Goal: Transaction & Acquisition: Obtain resource

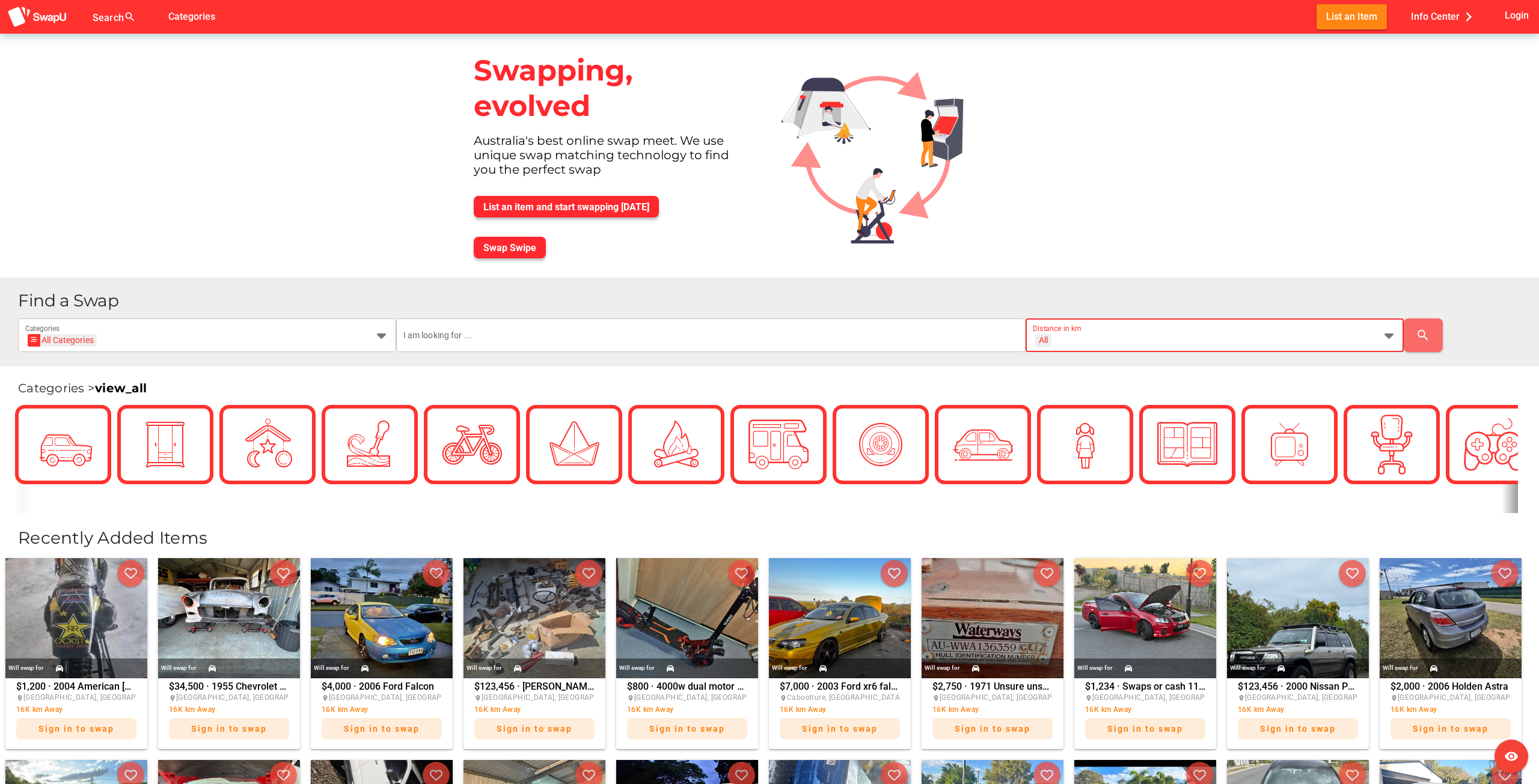
click at [1210, 335] on div "All + All" at bounding box center [1205, 342] width 342 height 19
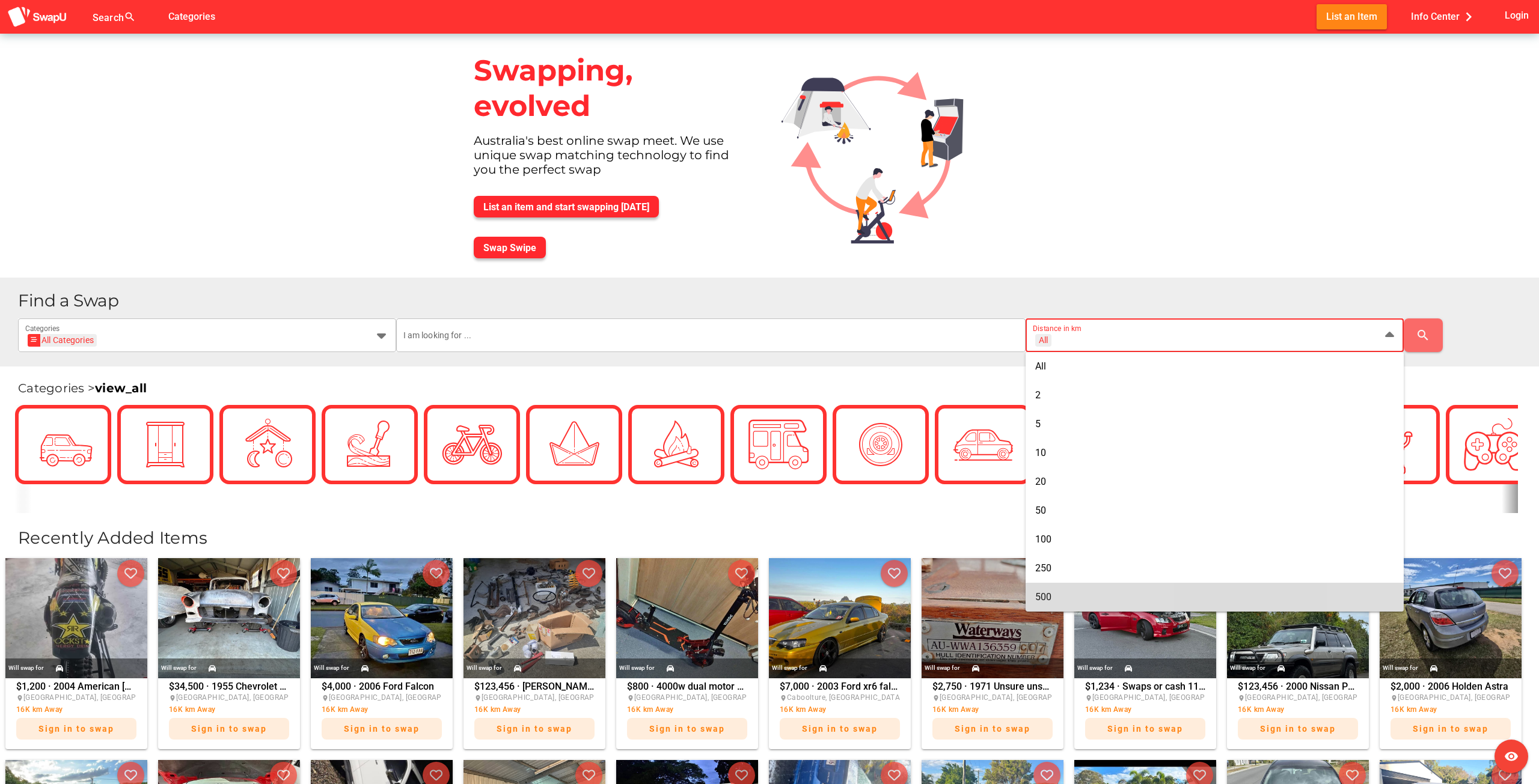
click at [1068, 593] on div "500" at bounding box center [1215, 597] width 359 height 11
type input "+ 500 km"
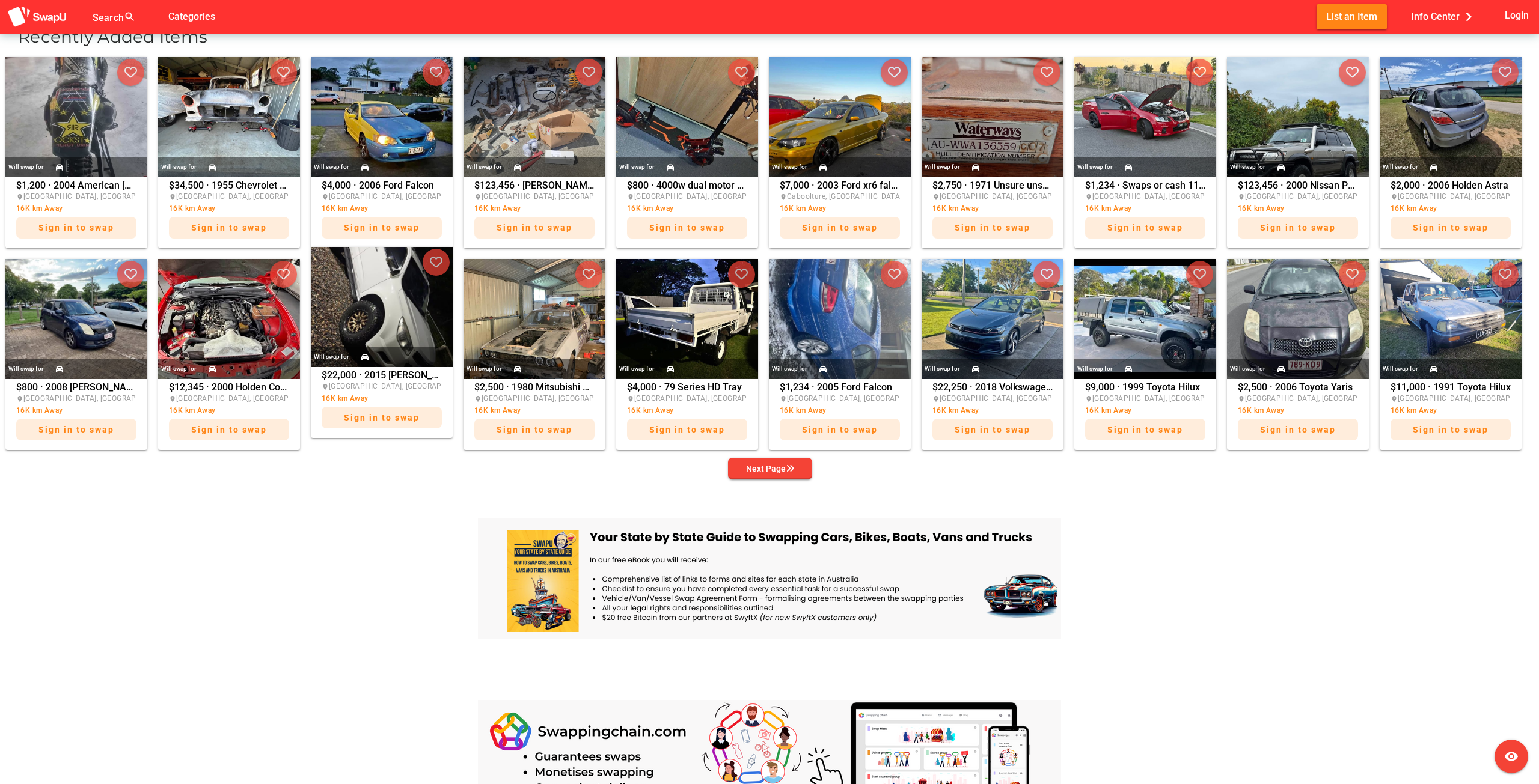
scroll to position [541, 0]
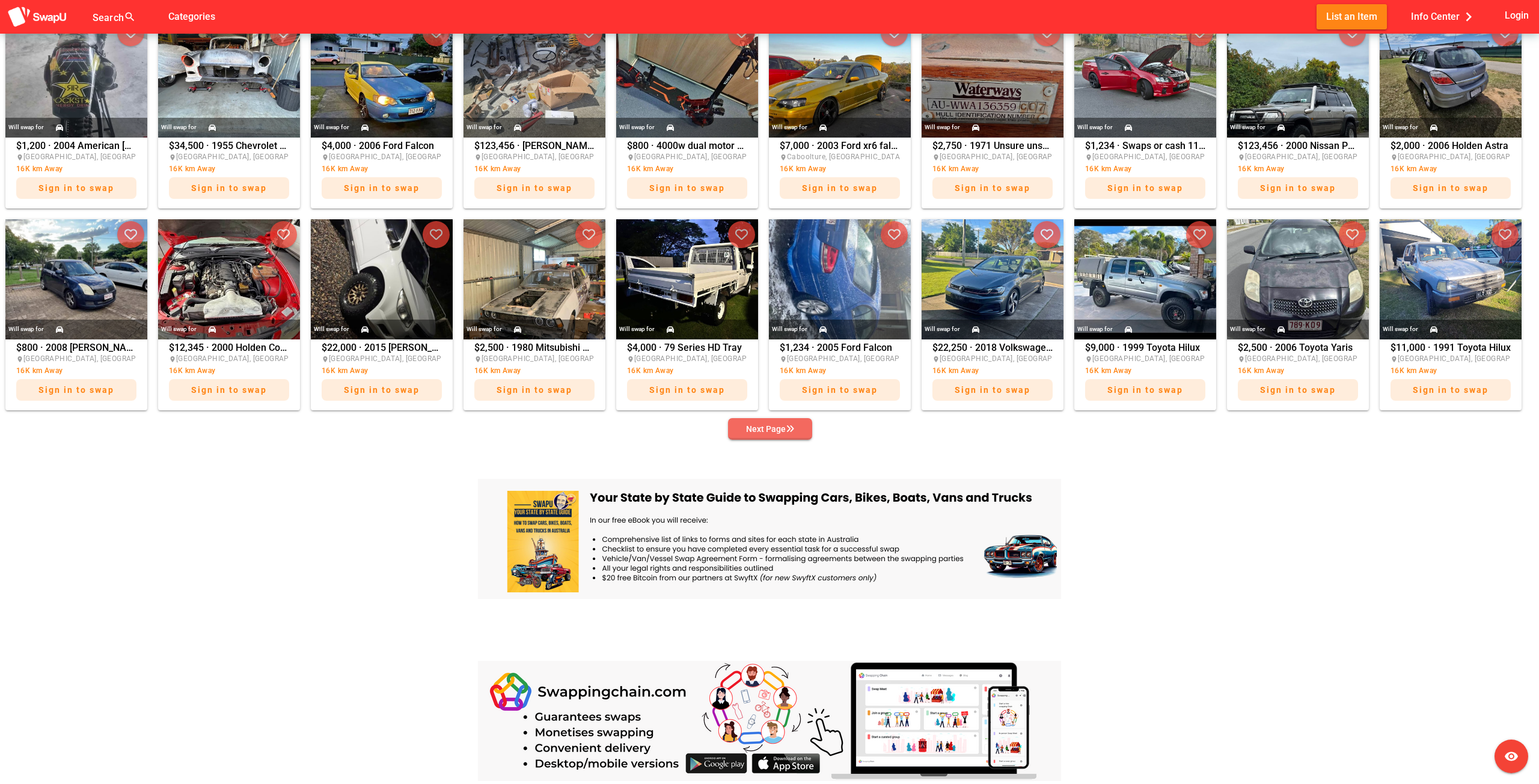
click at [786, 430] on icon "button" at bounding box center [790, 429] width 9 height 9
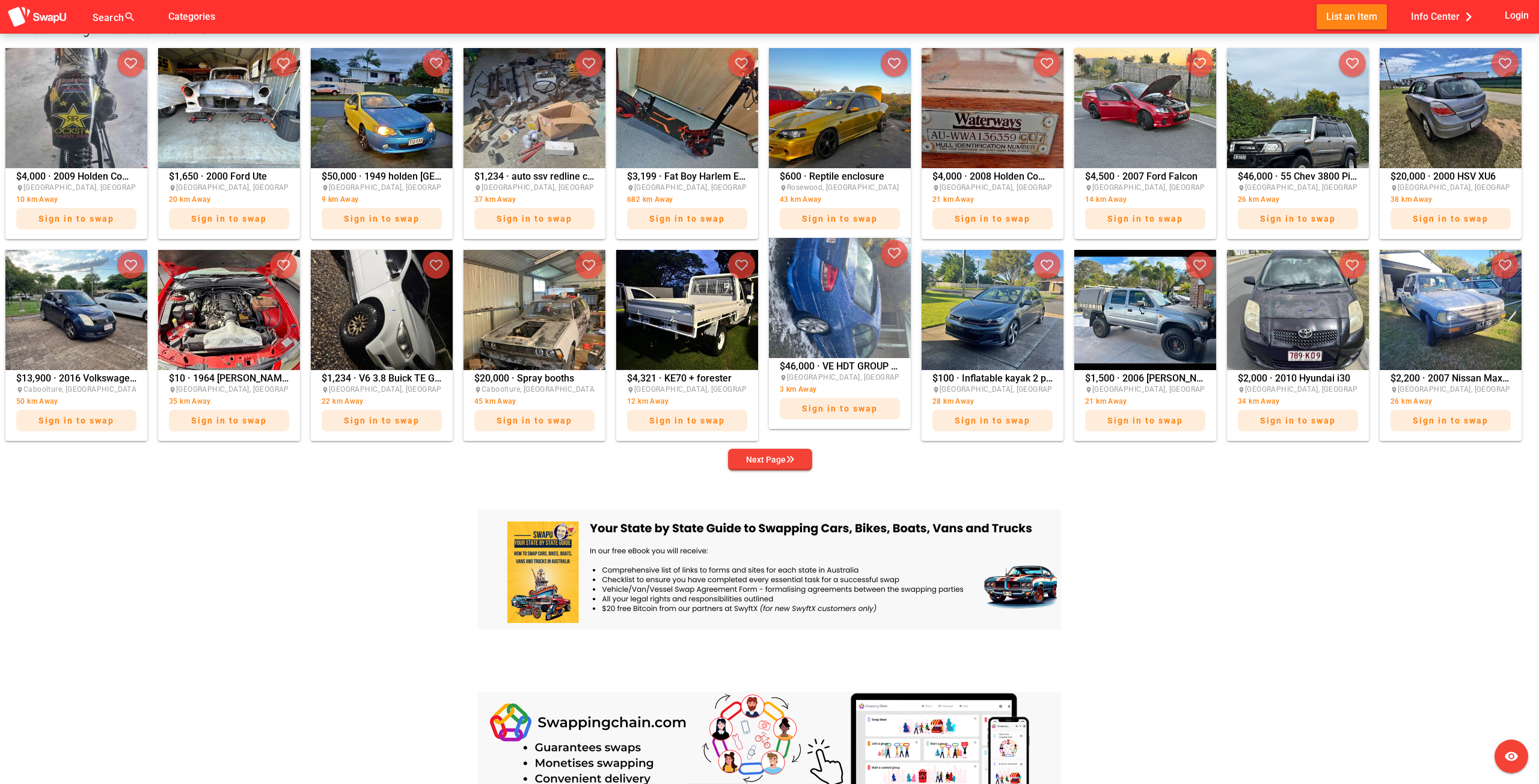
scroll to position [240, 0]
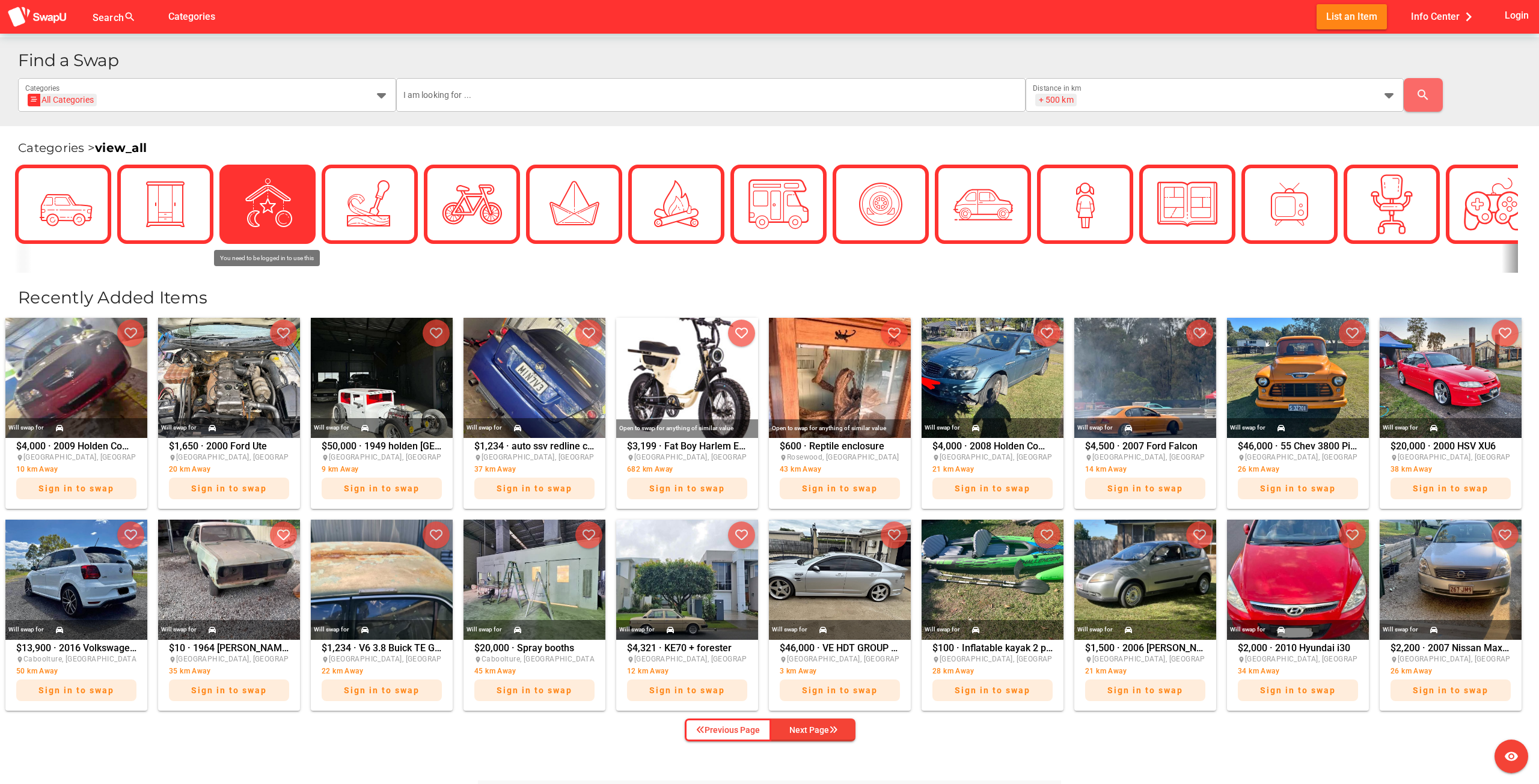
click at [291, 211] on div at bounding box center [268, 204] width 60 height 60
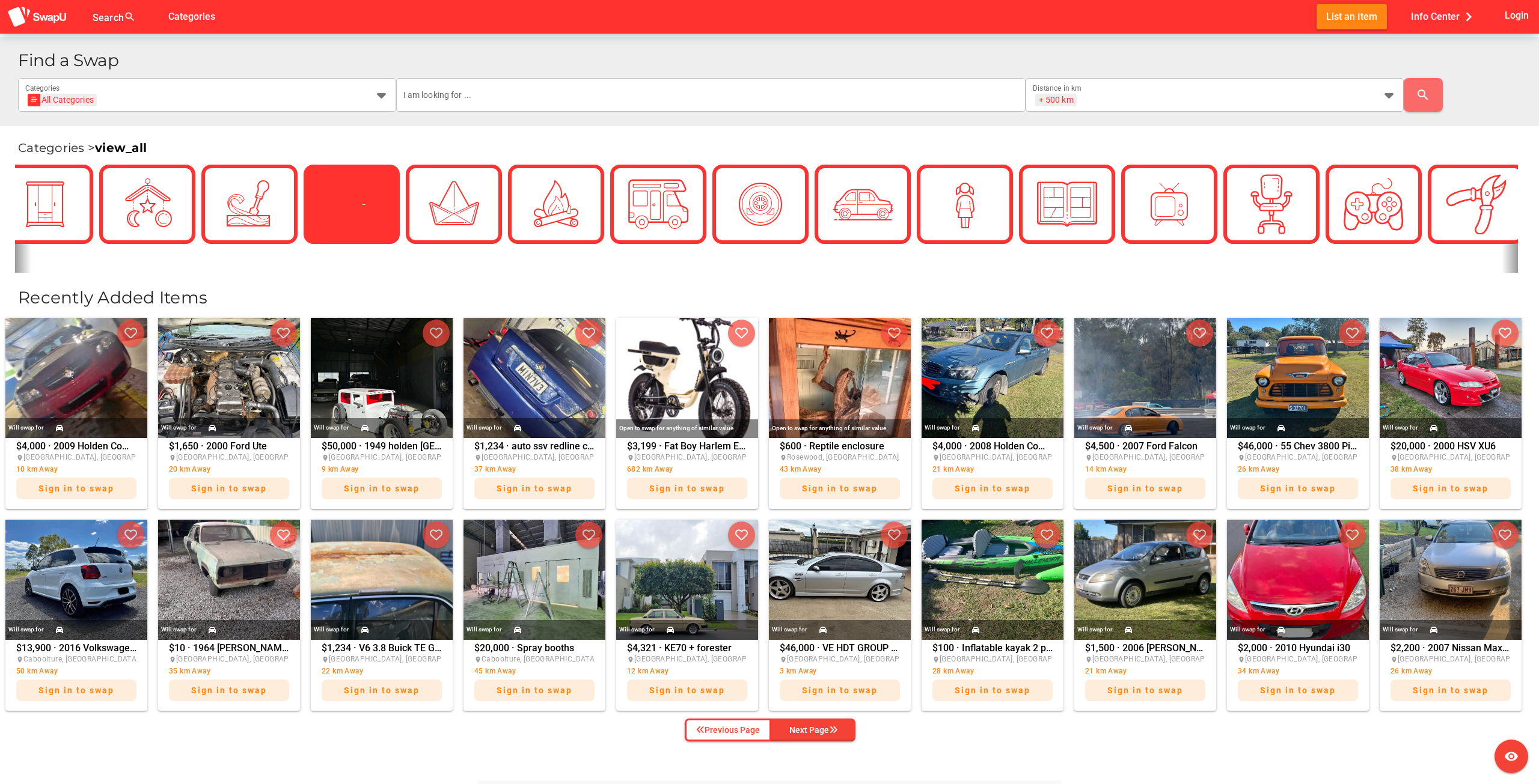
scroll to position [0, 181]
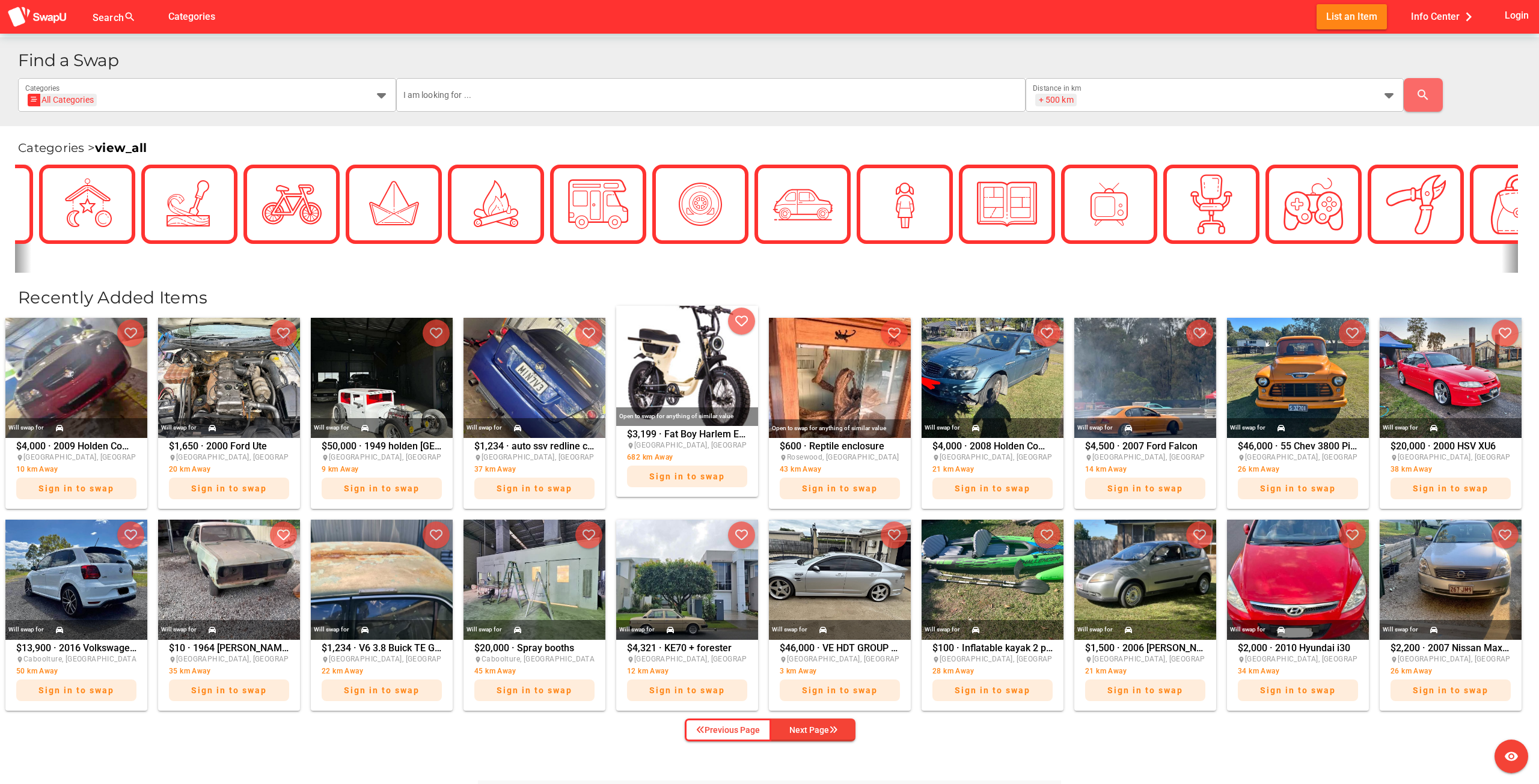
click at [665, 386] on img at bounding box center [687, 366] width 142 height 121
